Goal: Information Seeking & Learning: Learn about a topic

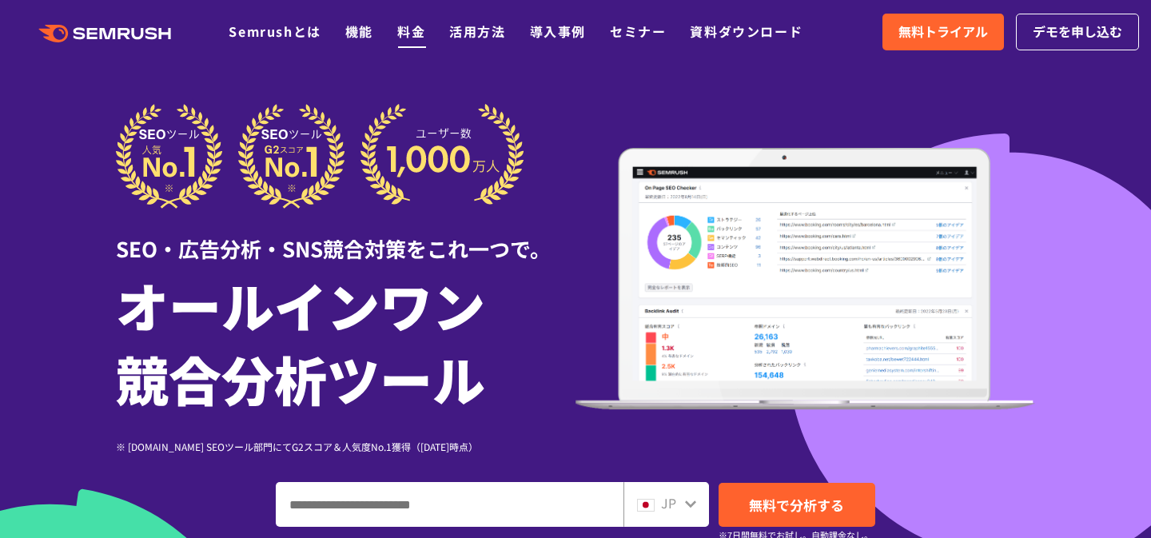
click at [410, 34] on link "料金" at bounding box center [411, 31] width 28 height 19
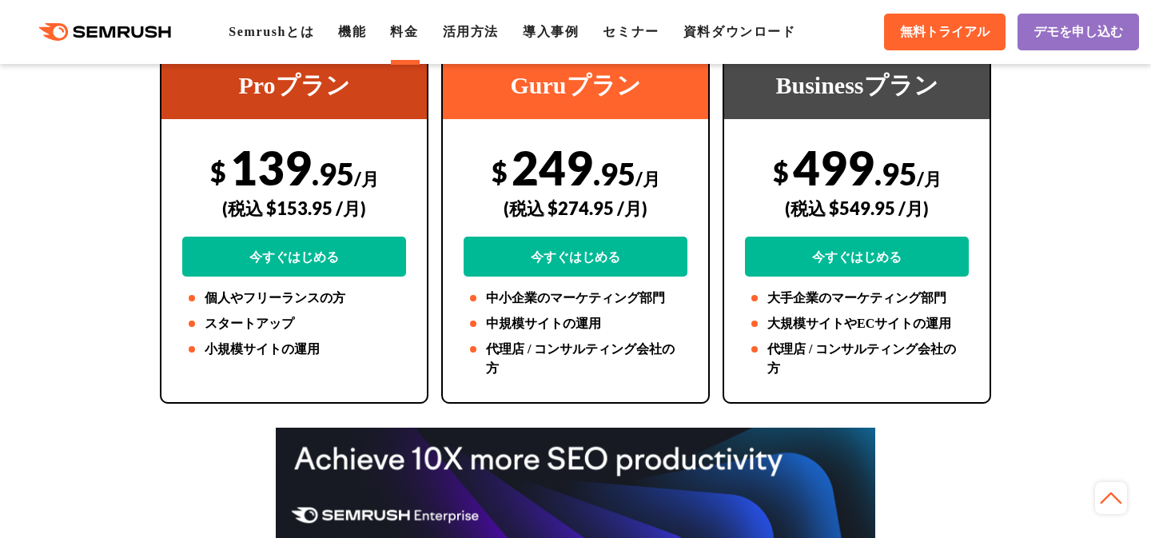
scroll to position [392, 0]
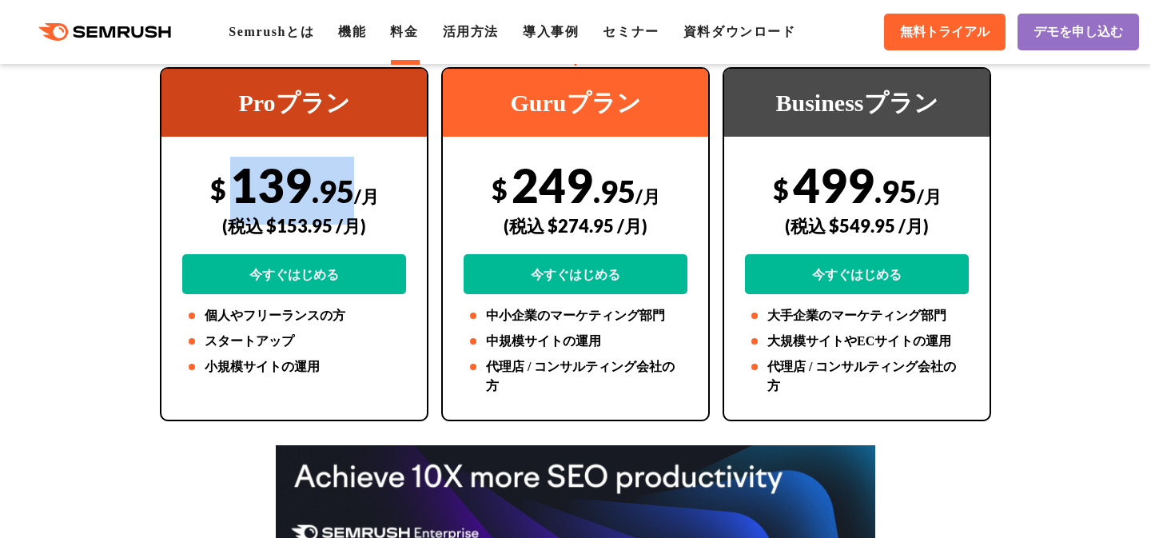
drag, startPoint x: 240, startPoint y: 191, endPoint x: 352, endPoint y: 191, distance: 111.1
click at [352, 191] on div "$ 139 .95 /月 (税込 $153.95 /月) 今すぐはじめる" at bounding box center [294, 225] width 224 height 137
copy div "139 .95"
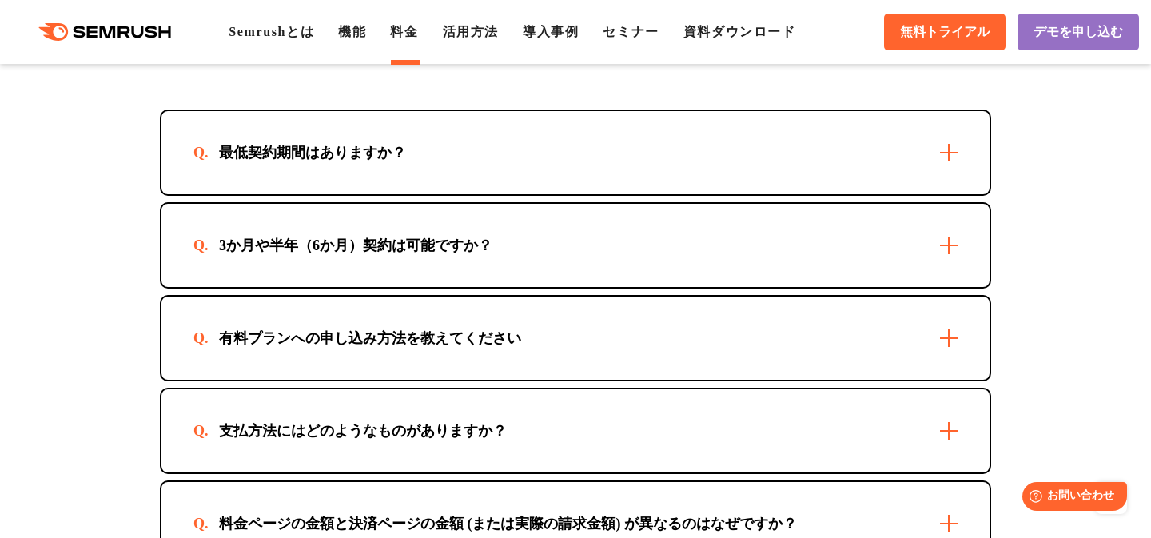
scroll to position [4674, 0]
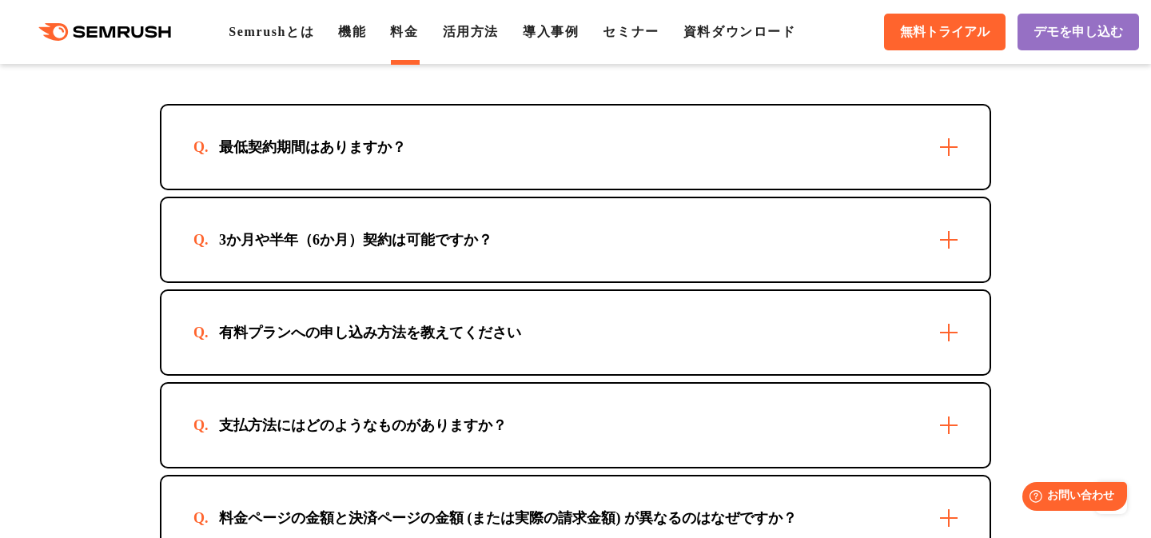
click at [530, 189] on div "最低契約期間はありますか？" at bounding box center [575, 146] width 828 height 83
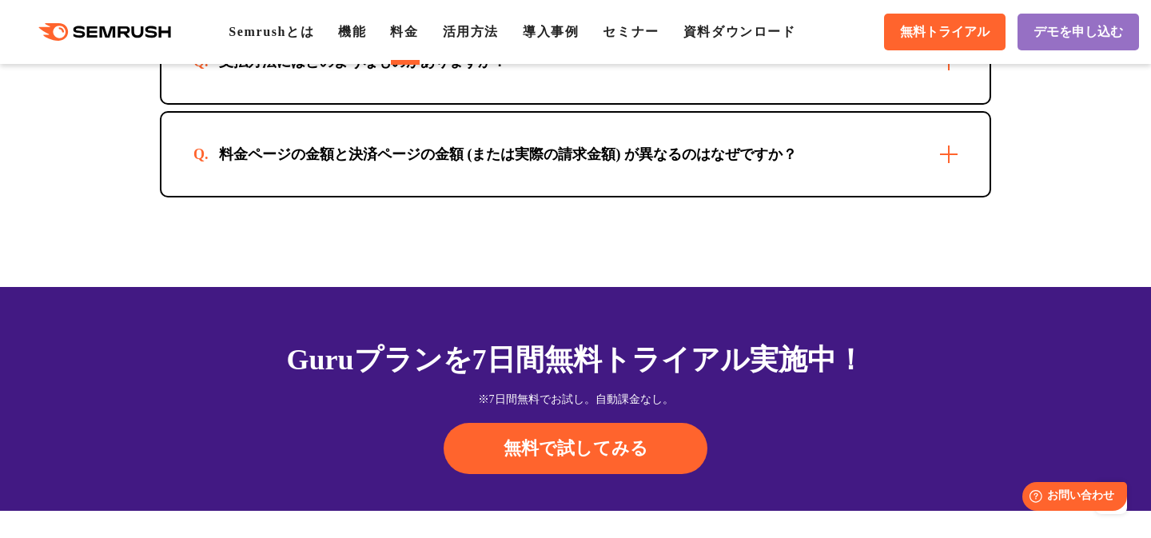
scroll to position [5109, 0]
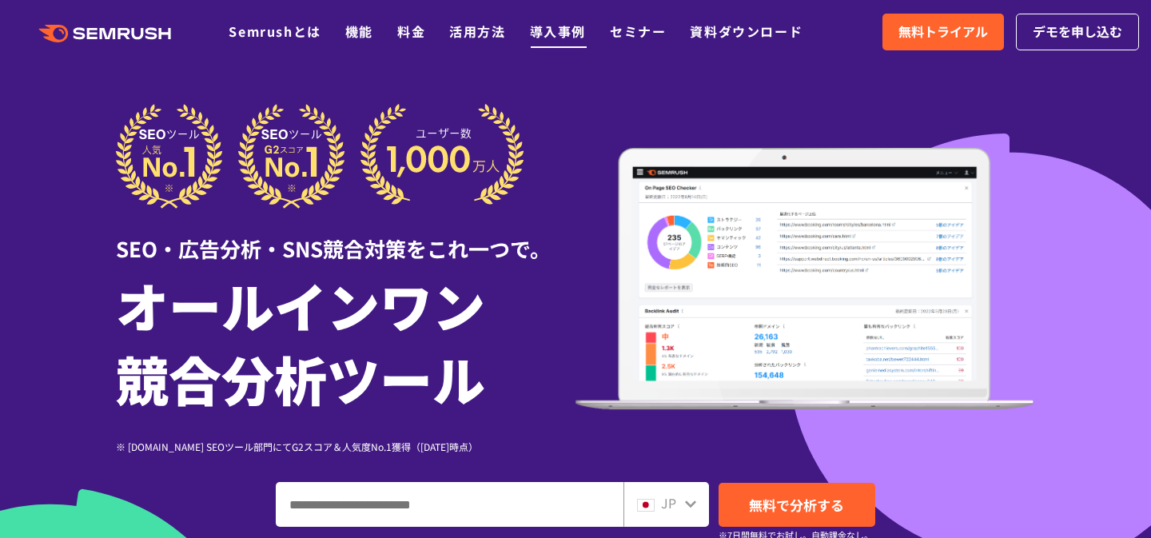
click at [546, 35] on link "導入事例" at bounding box center [558, 31] width 56 height 19
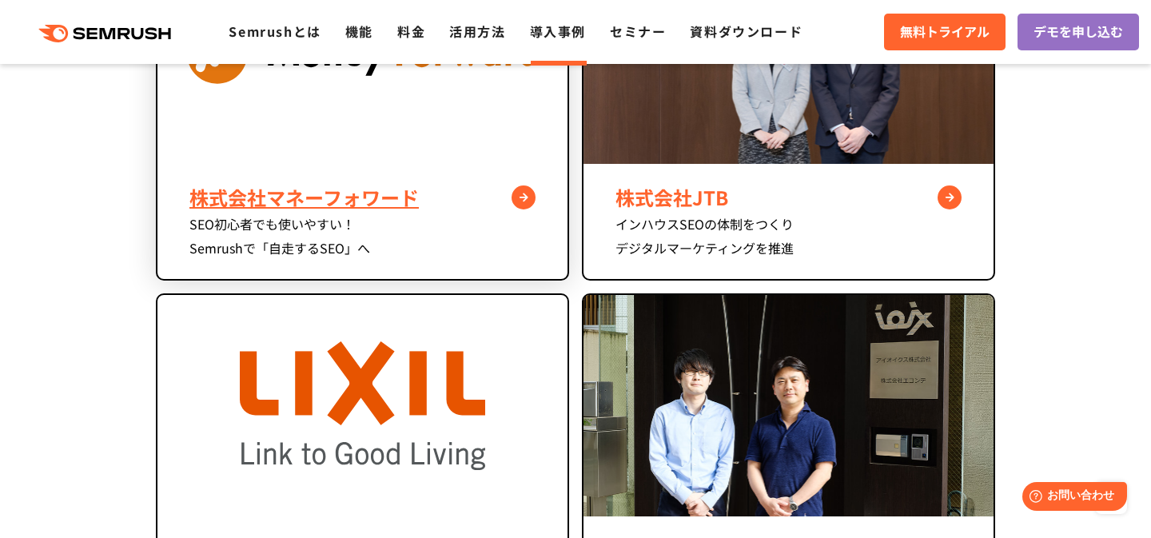
click at [338, 108] on img at bounding box center [362, 52] width 410 height 221
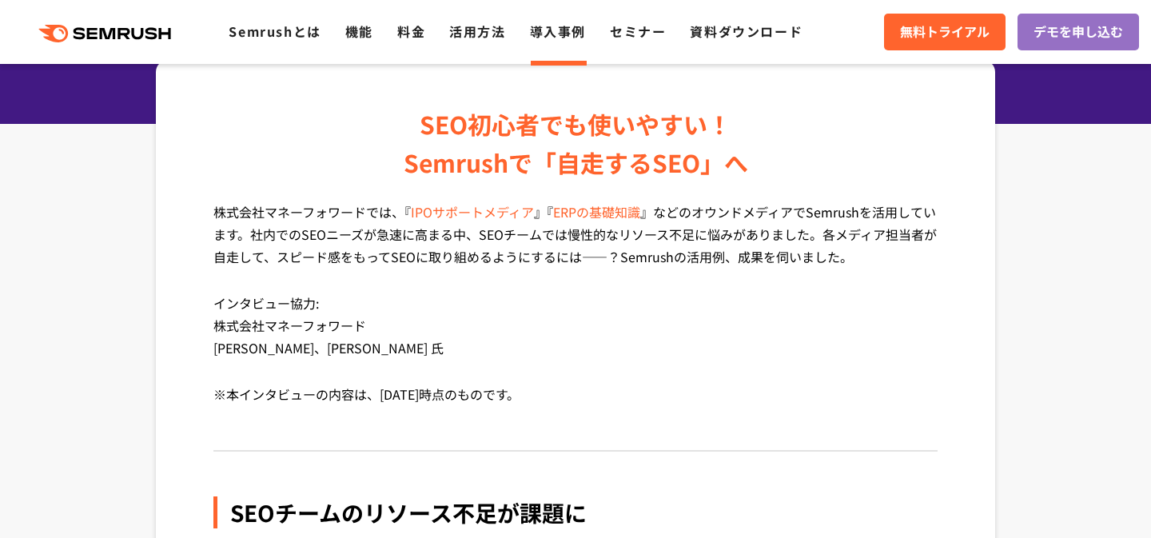
scroll to position [177, 0]
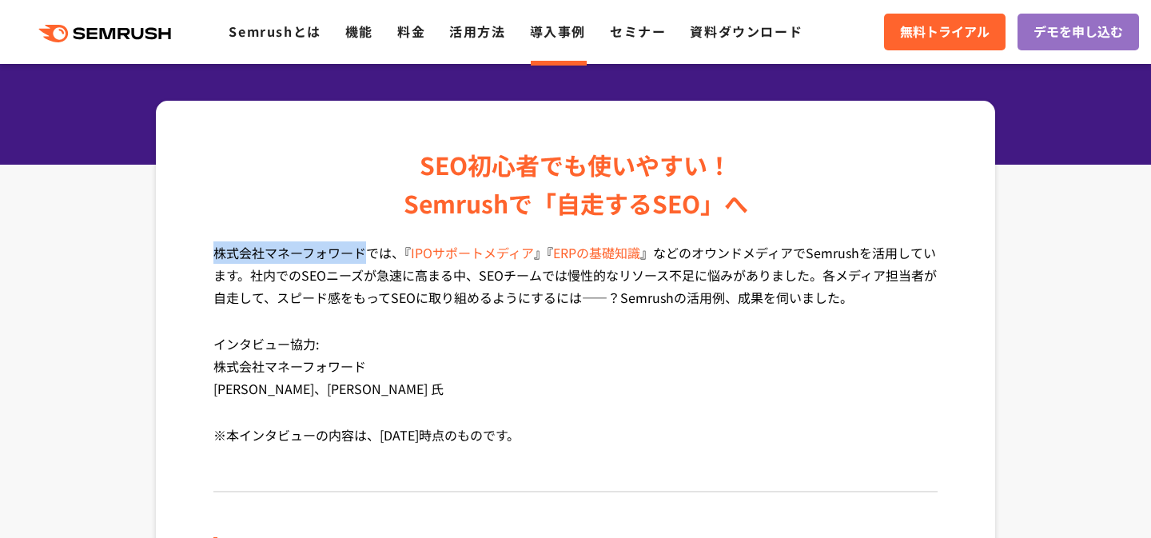
drag, startPoint x: 360, startPoint y: 254, endPoint x: 182, endPoint y: 263, distance: 178.4
copy p "株式会社マネーフォワード"
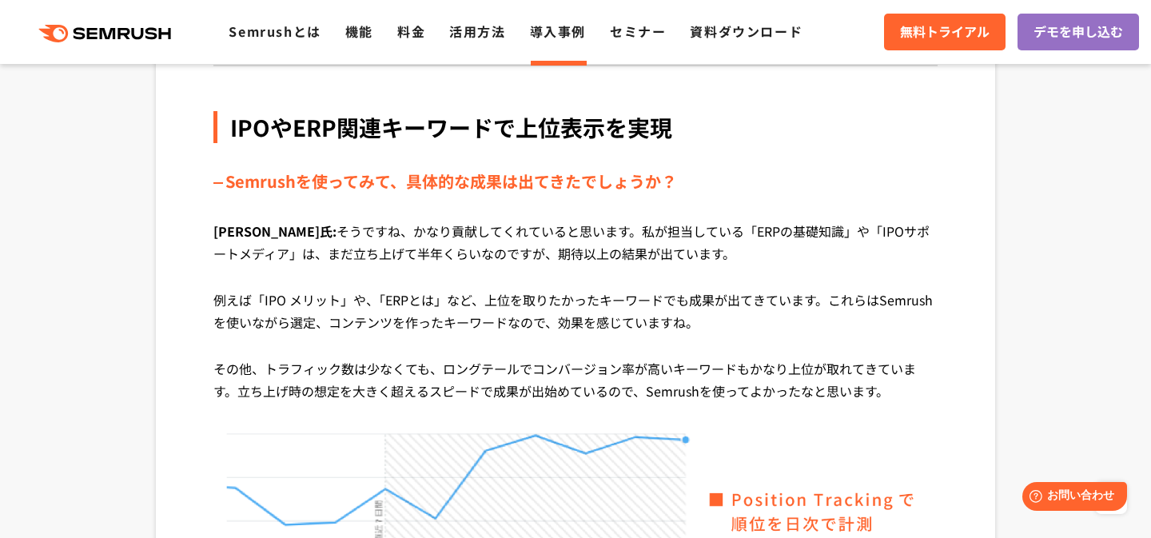
scroll to position [4803, 0]
